Goal: Task Accomplishment & Management: Complete application form

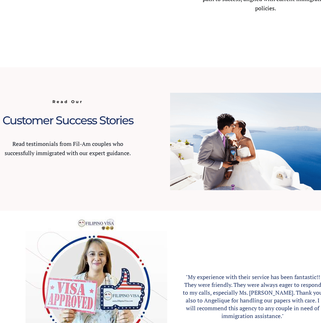
scroll to position [607, 0]
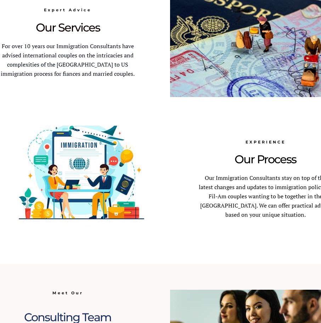
scroll to position [707, 0]
